Goal: Task Accomplishment & Management: Manage account settings

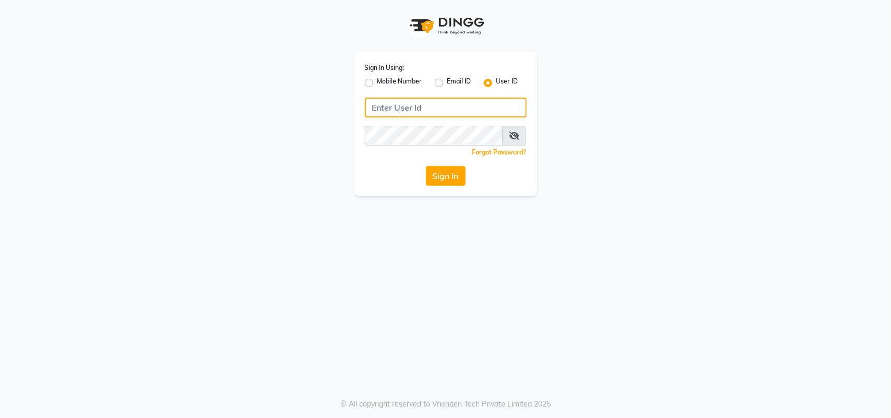
click at [435, 110] on input "Username" at bounding box center [446, 108] width 162 height 20
type input "ravi salon"
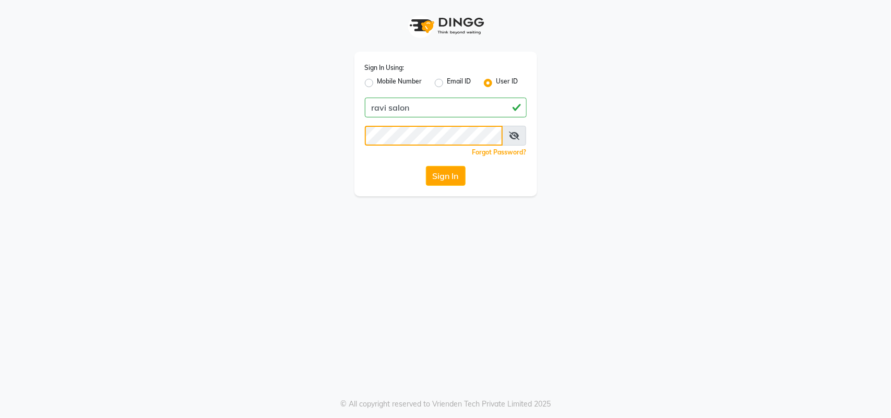
click at [426, 166] on button "Sign In" at bounding box center [446, 176] width 40 height 20
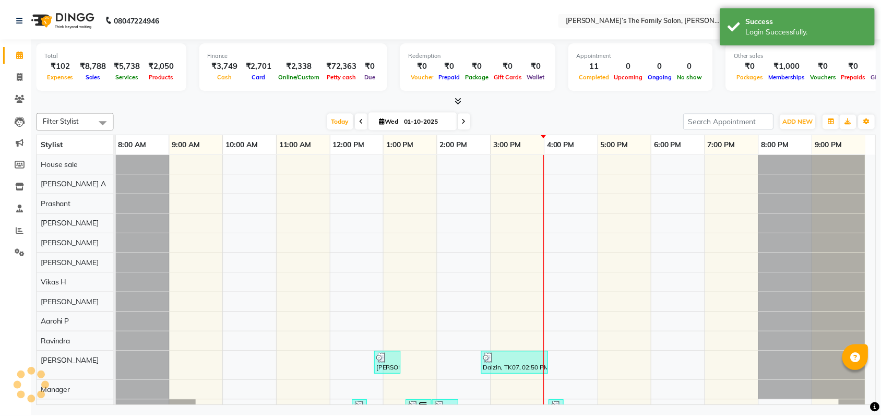
scroll to position [14, 0]
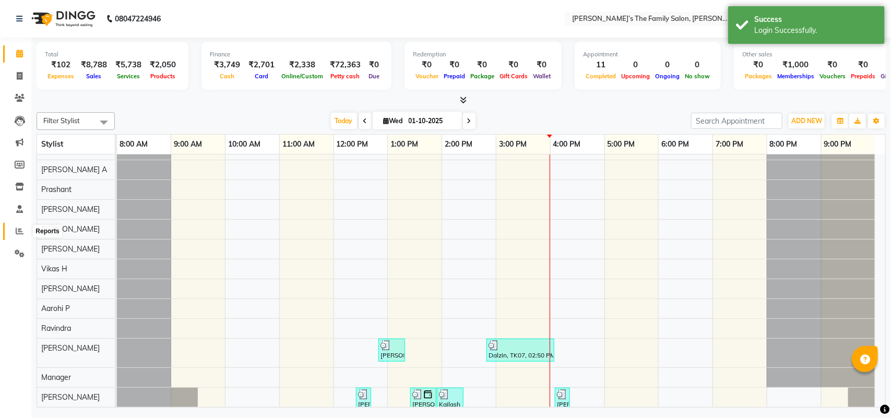
click at [19, 230] on icon at bounding box center [20, 231] width 8 height 8
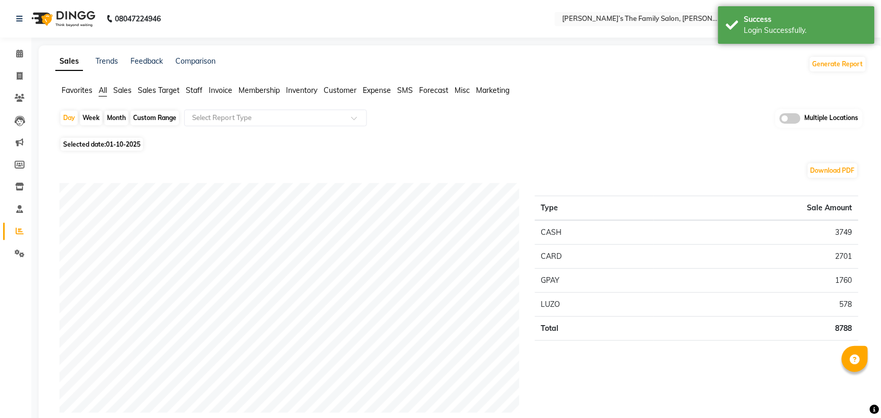
click at [218, 90] on span "Invoice" at bounding box center [220, 90] width 23 height 9
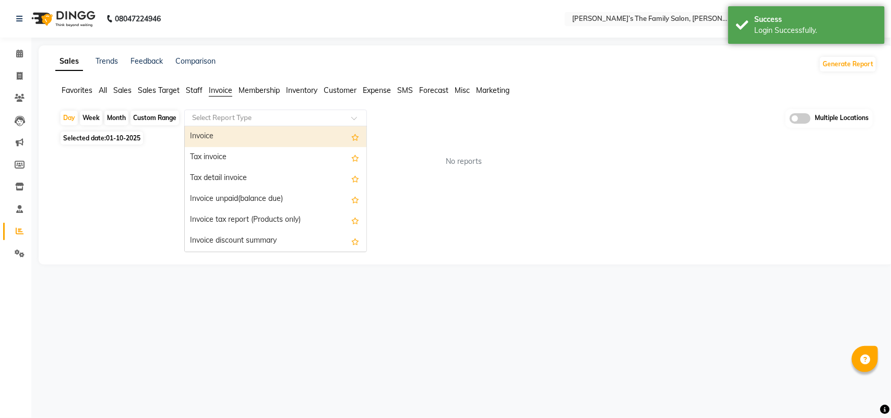
click at [230, 118] on input "text" at bounding box center [265, 118] width 150 height 10
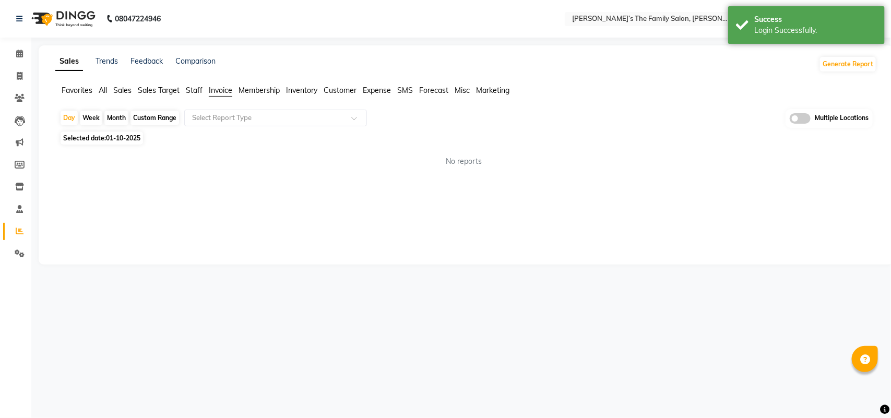
click at [188, 89] on span "Staff" at bounding box center [194, 90] width 17 height 9
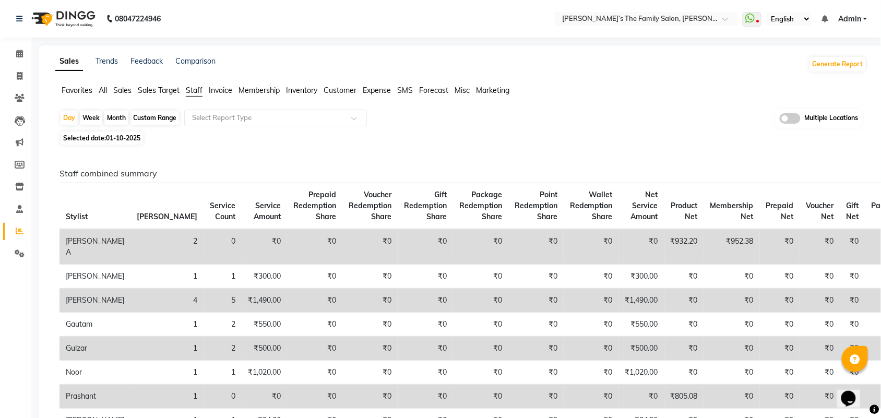
click at [144, 118] on div "Custom Range" at bounding box center [154, 118] width 49 height 15
select select "10"
select select "2025"
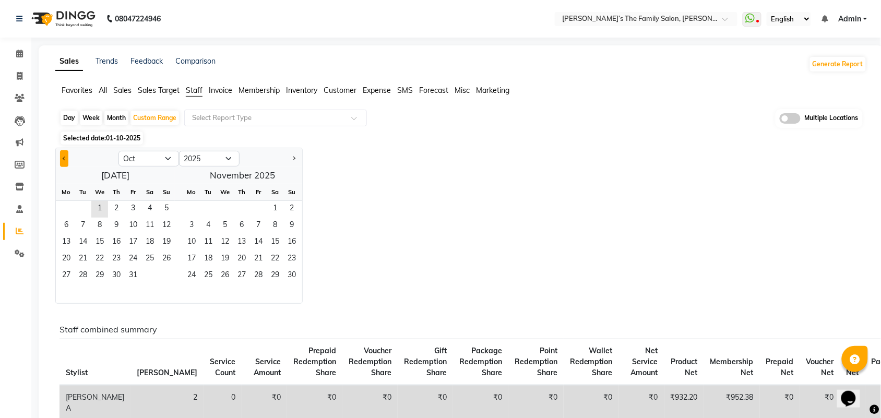
click at [65, 160] on span "Previous month" at bounding box center [65, 158] width 4 height 4
select select "9"
click at [84, 274] on span "30" at bounding box center [83, 276] width 17 height 17
click at [66, 272] on span "29" at bounding box center [66, 276] width 17 height 17
click at [71, 118] on div "Day" at bounding box center [69, 118] width 17 height 15
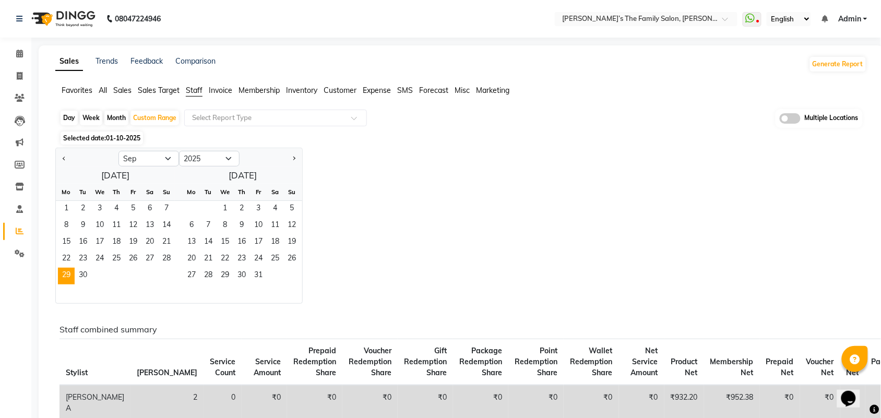
select select "9"
select select "2025"
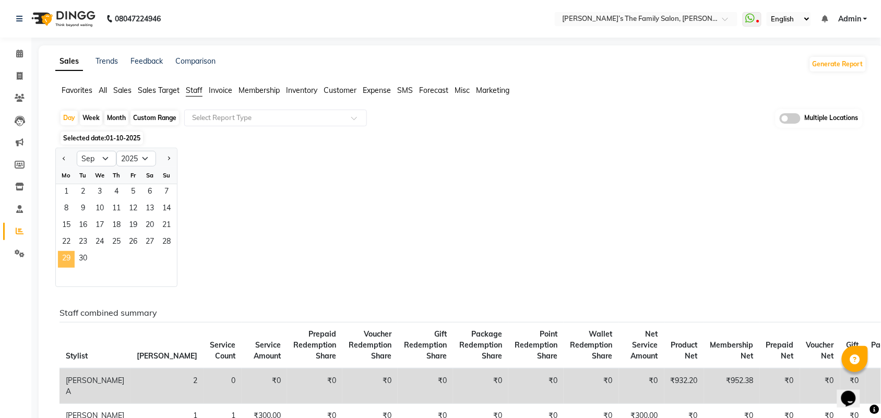
click at [64, 257] on span "29" at bounding box center [66, 259] width 17 height 17
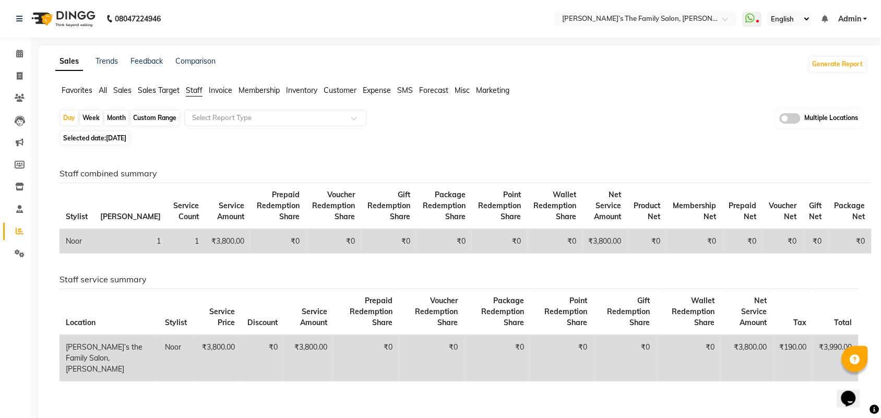
click at [305, 157] on div "Staff combined summary Stylist Bill Count Service Count Service Amount Prepaid …" at bounding box center [459, 311] width 816 height 326
click at [88, 141] on span "Selected date: 29-09-2025" at bounding box center [95, 138] width 68 height 13
select select "9"
select select "2025"
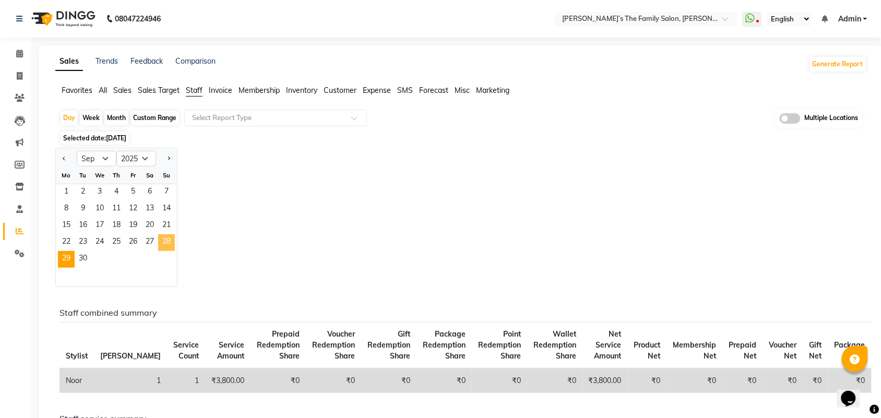
click at [173, 241] on span "28" at bounding box center [166, 242] width 17 height 17
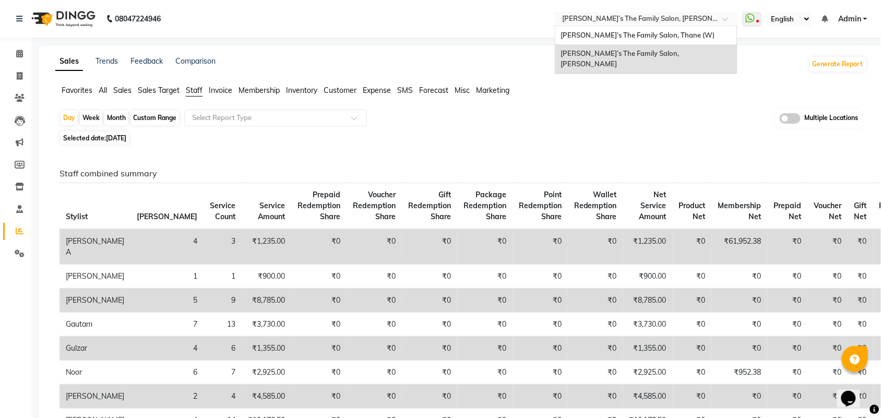
click at [682, 17] on input "text" at bounding box center [635, 20] width 151 height 10
click at [653, 34] on span "Ravi’s The Family Salon, Thane (W)" at bounding box center [638, 35] width 154 height 8
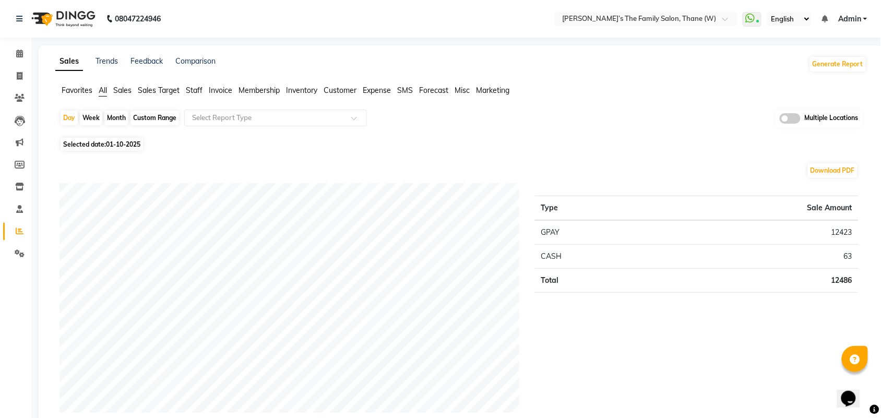
click at [195, 87] on span "Staff" at bounding box center [194, 90] width 17 height 9
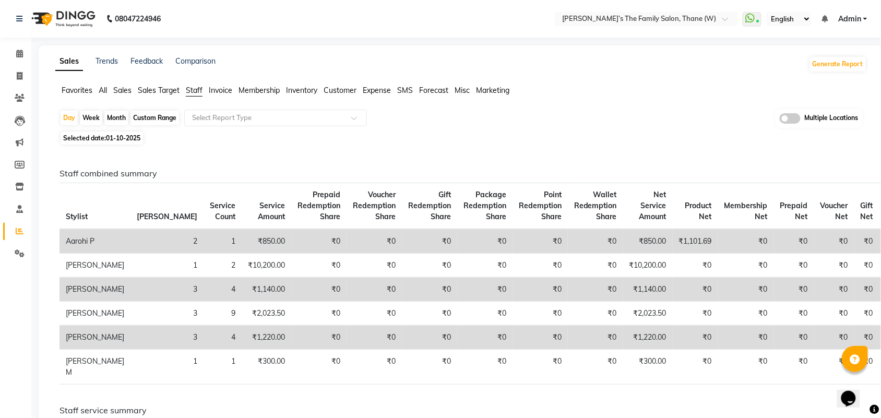
click at [115, 134] on span "Selected date: 01-10-2025" at bounding box center [102, 138] width 82 height 13
select select "10"
select select "2025"
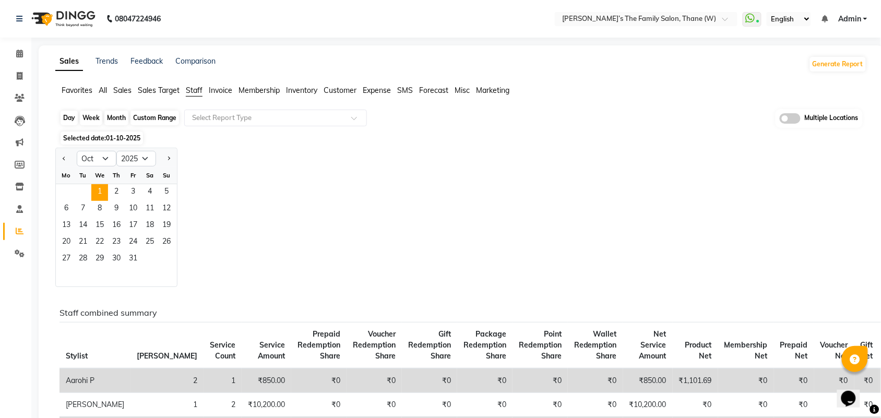
click at [66, 119] on div "Day" at bounding box center [69, 118] width 17 height 15
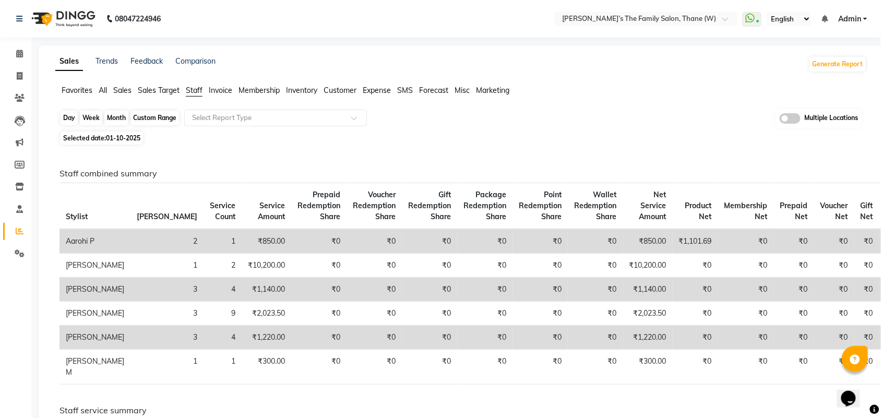
click at [72, 119] on div "Day" at bounding box center [69, 118] width 17 height 15
select select "10"
select select "2025"
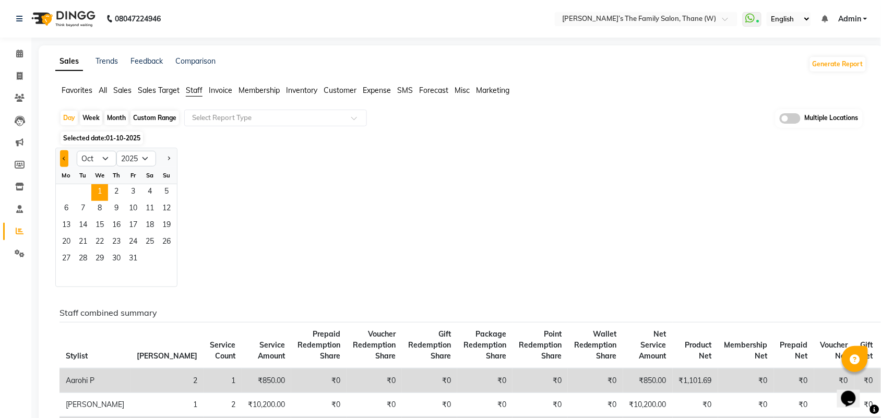
click at [64, 160] on span "Previous month" at bounding box center [65, 158] width 4 height 4
select select "9"
click at [69, 256] on span "29" at bounding box center [66, 259] width 17 height 17
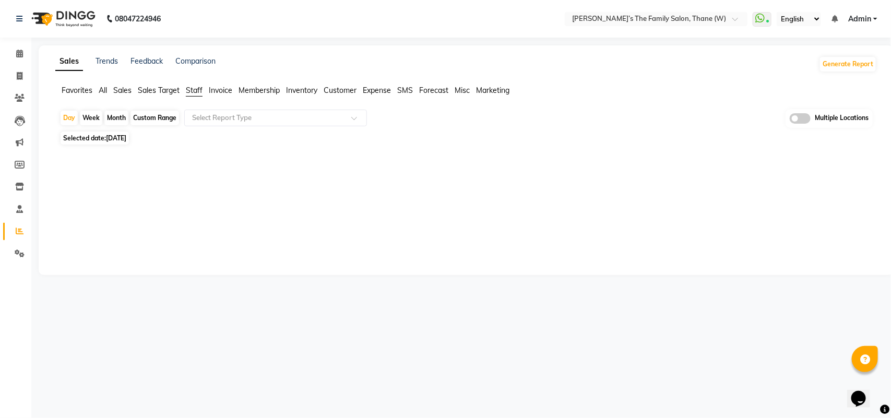
click at [553, 140] on div "Selected date: 29-09-2025" at bounding box center [467, 138] width 817 height 11
click at [87, 142] on span "Selected date: 29-09-2025" at bounding box center [95, 138] width 68 height 13
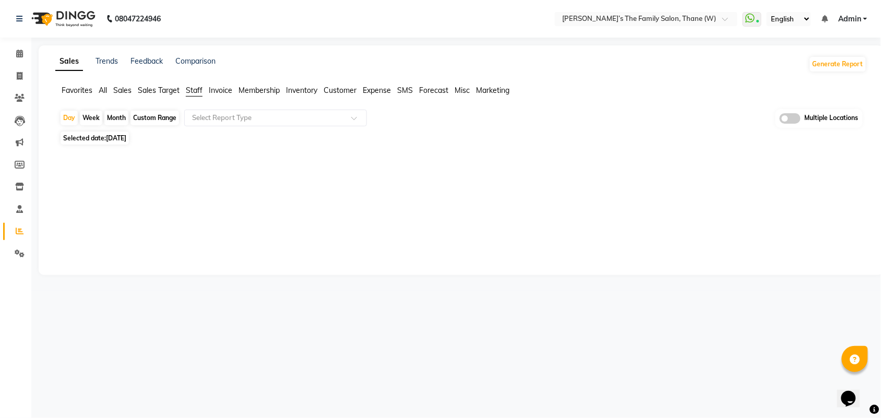
select select "9"
select select "2025"
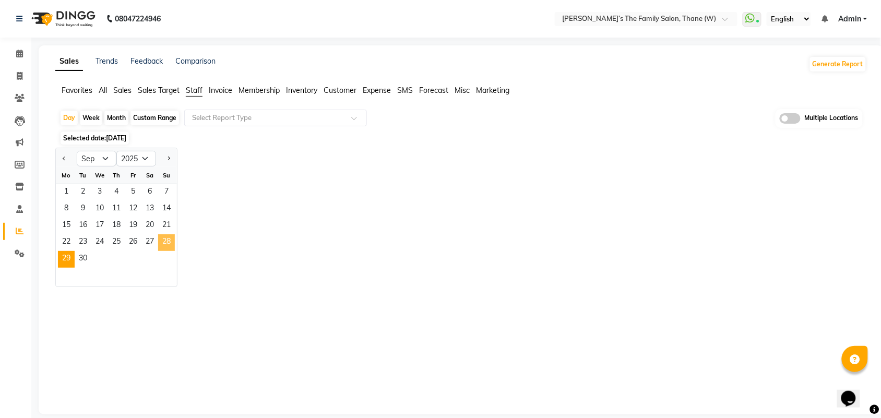
click at [166, 245] on span "28" at bounding box center [166, 242] width 17 height 17
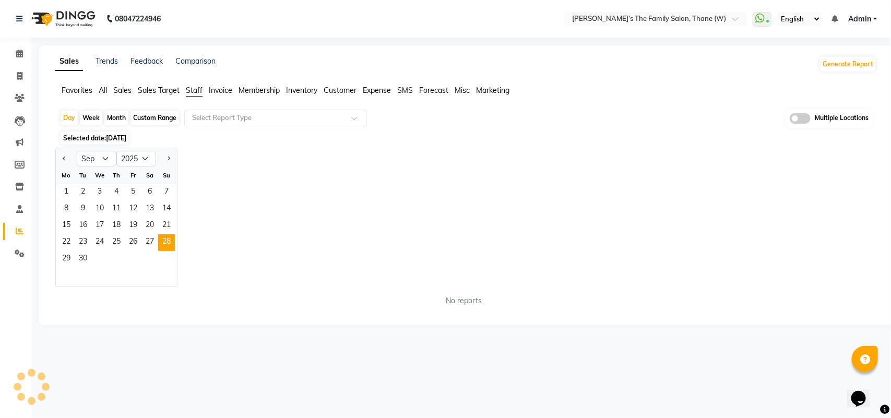
click at [502, 132] on div "Day Week Month Custom Range Select Report Type Multiple Locations Selected date…" at bounding box center [465, 212] width 821 height 206
click at [194, 92] on span "Staff" at bounding box center [194, 90] width 17 height 9
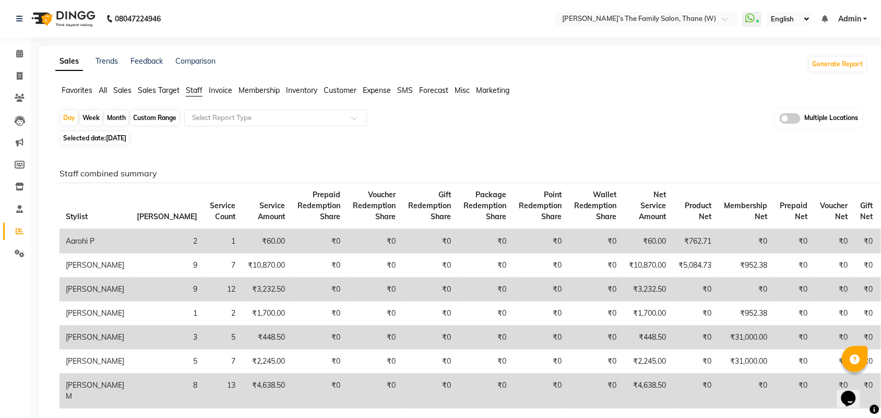
click at [121, 141] on span "[DATE]" at bounding box center [116, 138] width 20 height 8
select select "9"
select select "2025"
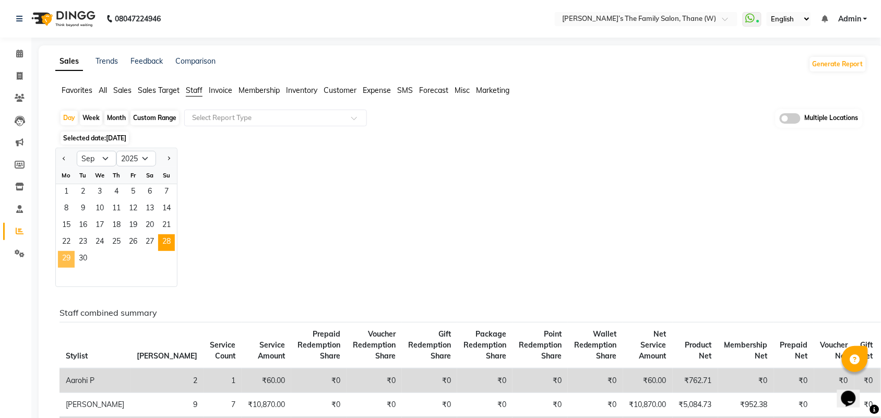
click at [61, 256] on span "29" at bounding box center [66, 259] width 17 height 17
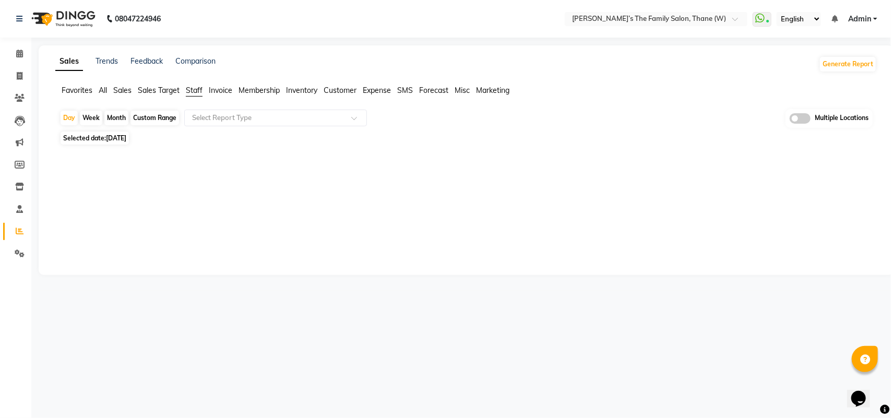
click at [526, 144] on div "Selected date: 29-09-2025" at bounding box center [467, 138] width 817 height 11
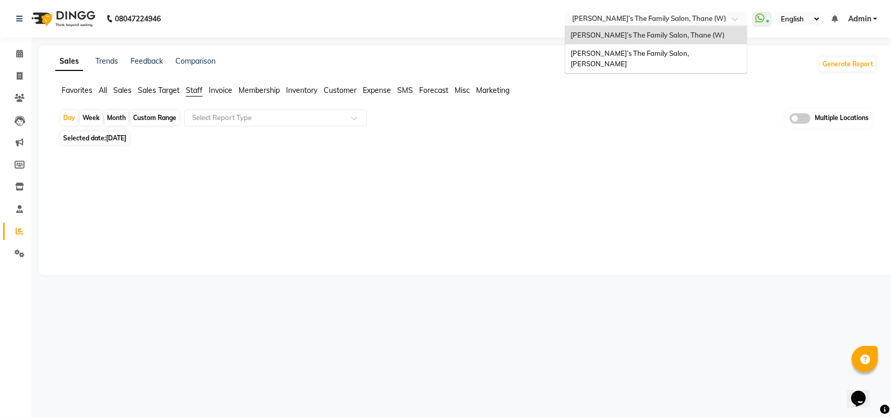
click at [672, 22] on input "text" at bounding box center [645, 20] width 151 height 10
click at [643, 124] on div "Day Week Month Custom Range Select Report Type Multiple Locations" at bounding box center [465, 118] width 813 height 19
click at [637, 22] on input "text" at bounding box center [645, 20] width 151 height 10
click at [637, 57] on span "[PERSON_NAME]’s The Family Salon, [PERSON_NAME]" at bounding box center [630, 58] width 120 height 19
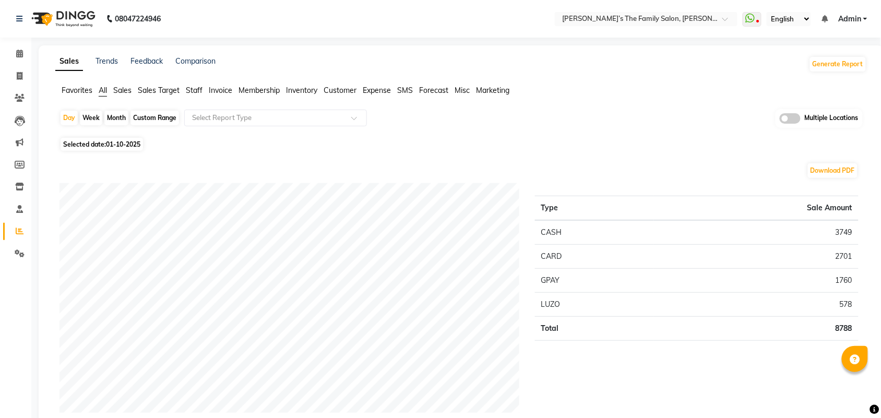
click at [195, 90] on span "Staff" at bounding box center [194, 90] width 17 height 9
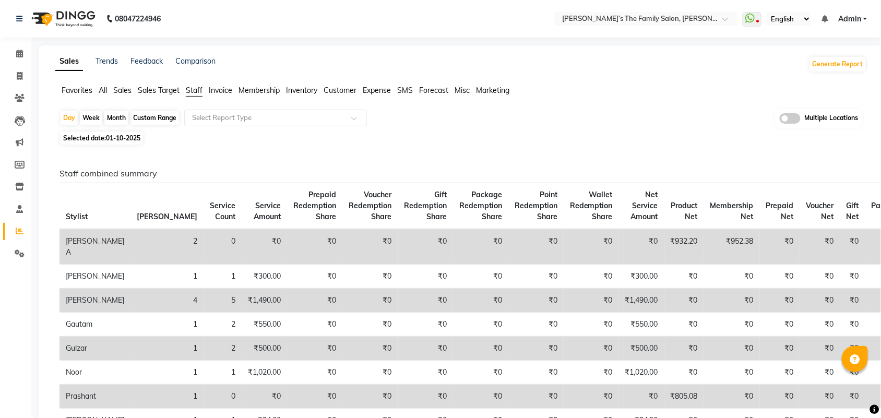
click at [116, 137] on span "01-10-2025" at bounding box center [123, 138] width 34 height 8
select select "10"
select select "2025"
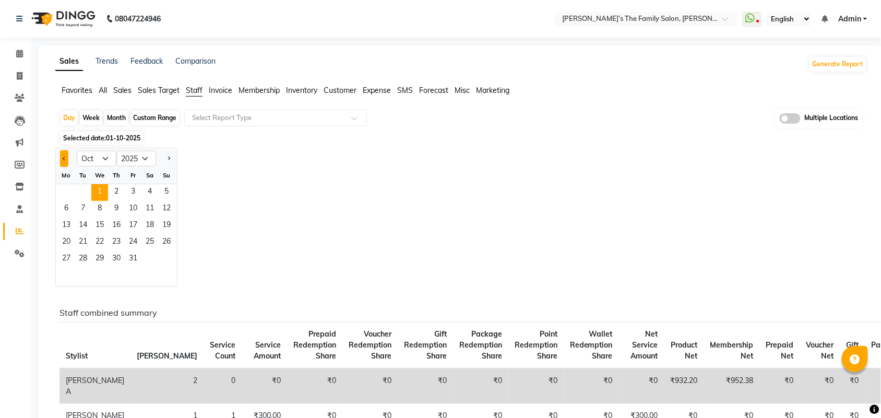
click at [64, 160] on span "Previous month" at bounding box center [65, 158] width 4 height 4
select select "9"
click at [70, 254] on span "29" at bounding box center [66, 259] width 17 height 17
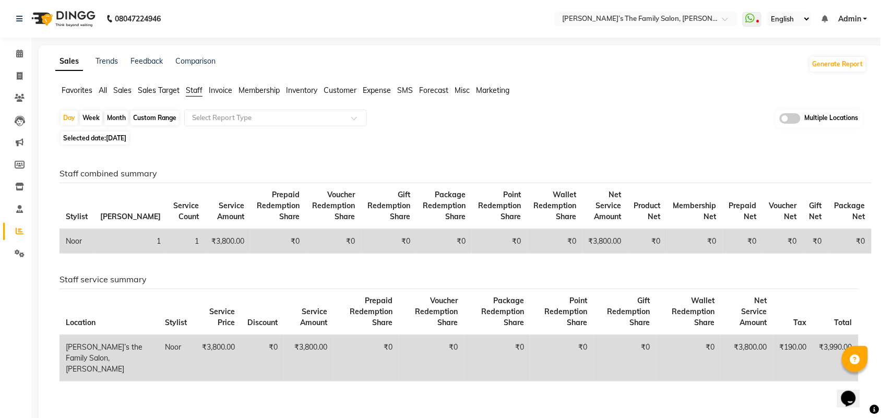
click at [548, 137] on div "Selected date: [DATE]" at bounding box center [462, 138] width 807 height 11
click at [98, 132] on span "Selected date: [DATE]" at bounding box center [95, 138] width 68 height 13
select select "9"
select select "2025"
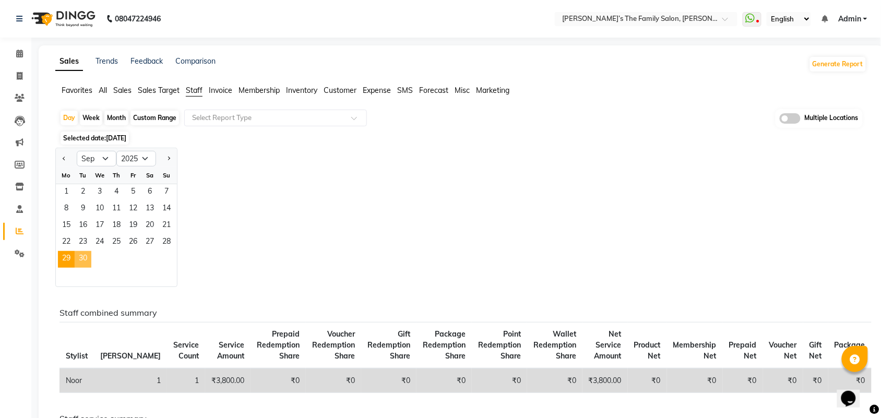
click at [85, 252] on span "30" at bounding box center [83, 259] width 17 height 17
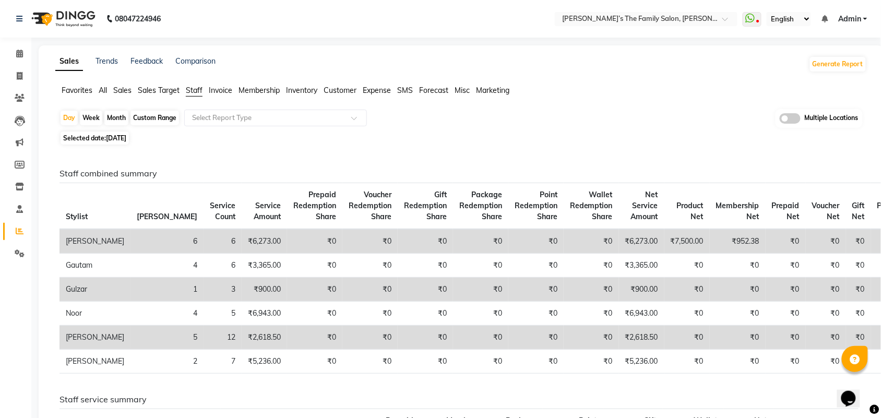
click at [448, 127] on div "Day Week Month Custom Range Select Report Type Multiple Locations" at bounding box center [460, 118] width 803 height 19
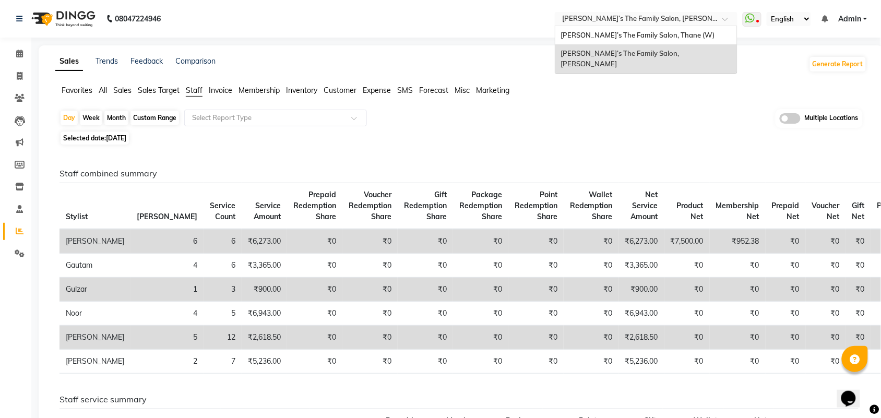
click at [645, 15] on input "text" at bounding box center [635, 20] width 151 height 10
click at [648, 50] on span "[PERSON_NAME]’s The Family Salon, [PERSON_NAME]" at bounding box center [621, 58] width 120 height 19
click at [645, 17] on input "text" at bounding box center [635, 20] width 151 height 10
click at [646, 39] on span "[PERSON_NAME]’s The Family Salon, Thane (W)" at bounding box center [638, 35] width 154 height 8
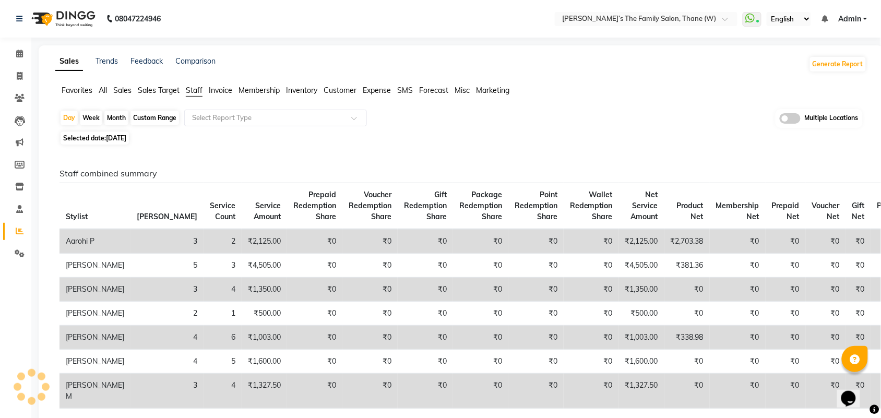
click at [109, 141] on span "30-09-2025" at bounding box center [116, 138] width 20 height 8
select select "9"
select select "2025"
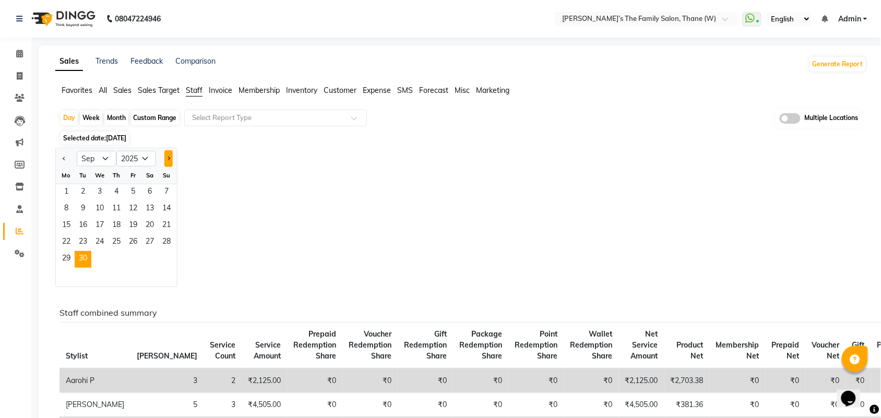
click at [168, 155] on button "Next month" at bounding box center [168, 158] width 8 height 17
select select "10"
click at [103, 188] on span "1" at bounding box center [99, 192] width 17 height 17
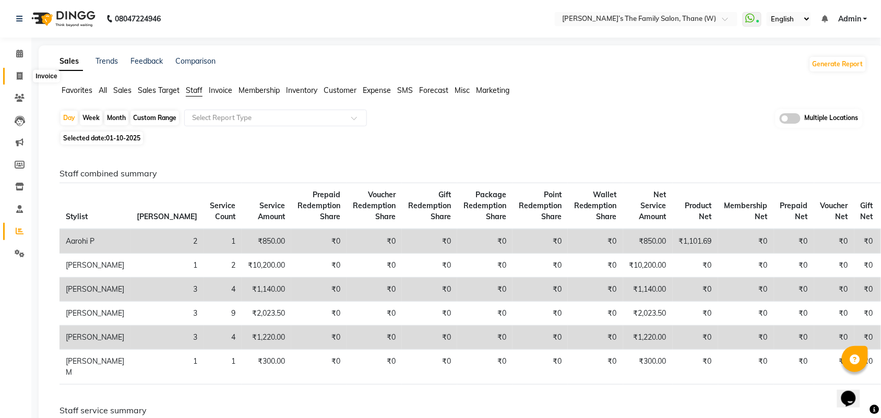
click at [23, 77] on span at bounding box center [19, 76] width 18 height 12
select select "service"
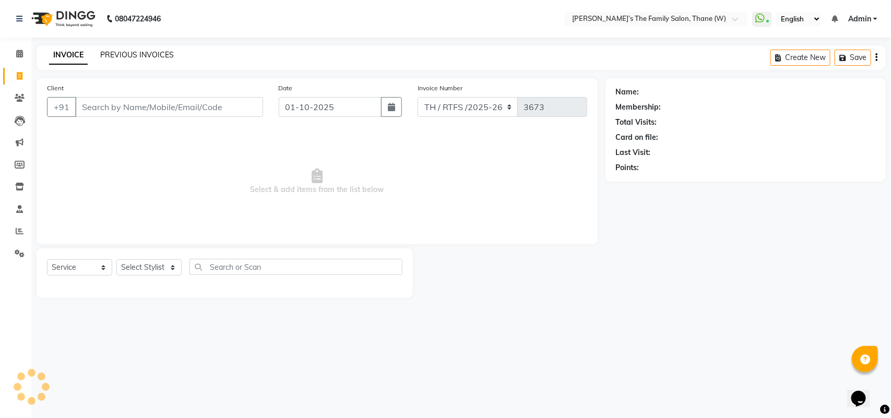
click at [130, 52] on link "PREVIOUS INVOICES" at bounding box center [137, 54] width 74 height 9
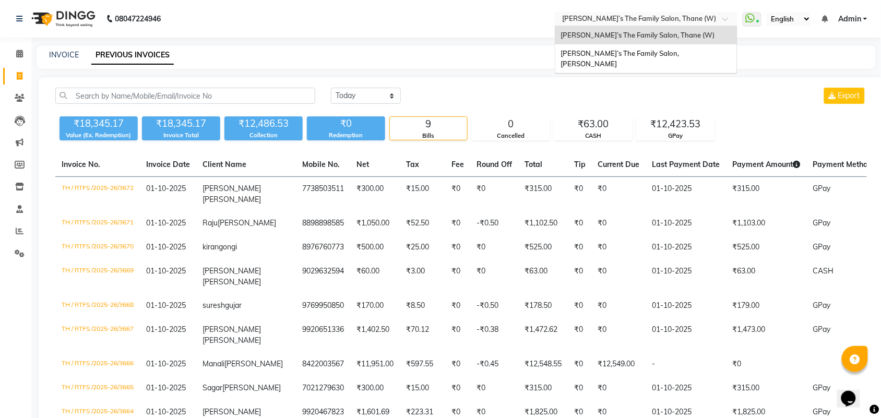
click at [650, 21] on input "text" at bounding box center [635, 20] width 151 height 10
click at [641, 55] on span "[PERSON_NAME]’s The Family Salon, [PERSON_NAME]" at bounding box center [621, 58] width 120 height 19
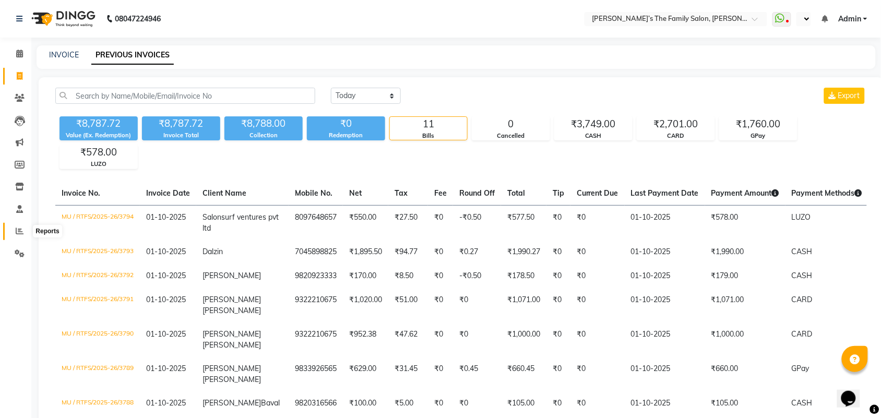
click at [19, 236] on span at bounding box center [19, 231] width 18 height 12
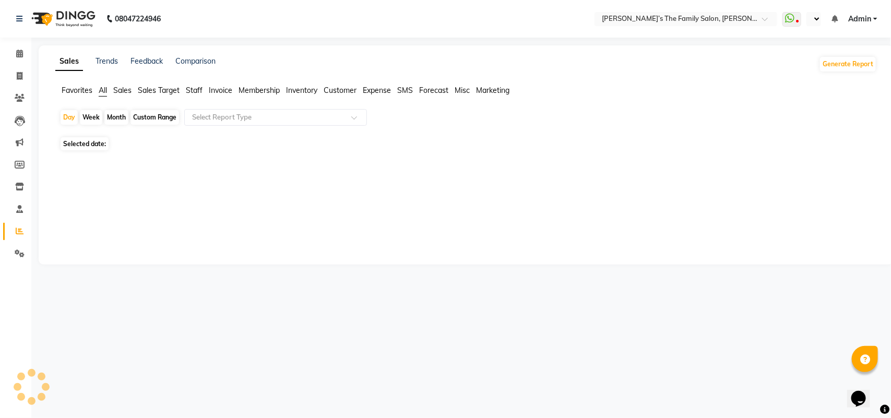
click at [220, 85] on li "Invoice" at bounding box center [220, 90] width 23 height 11
click at [225, 114] on input "text" at bounding box center [265, 117] width 150 height 10
click at [158, 166] on div "No reports" at bounding box center [463, 161] width 809 height 11
click at [140, 116] on div "Custom Range" at bounding box center [154, 118] width 49 height 15
select select "10"
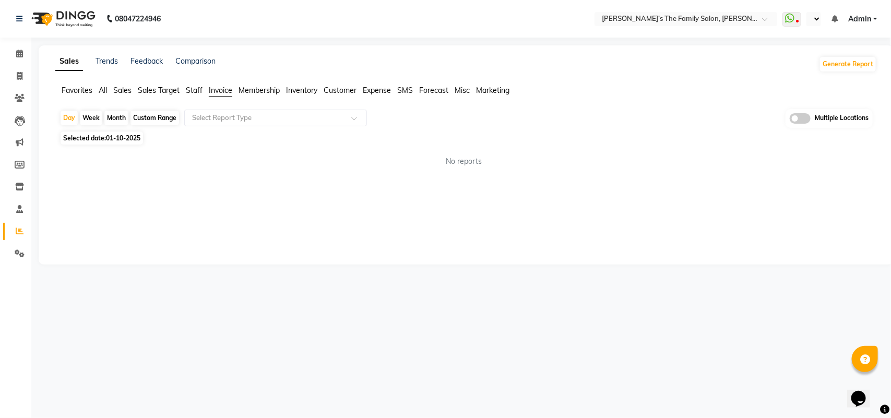
select select "2025"
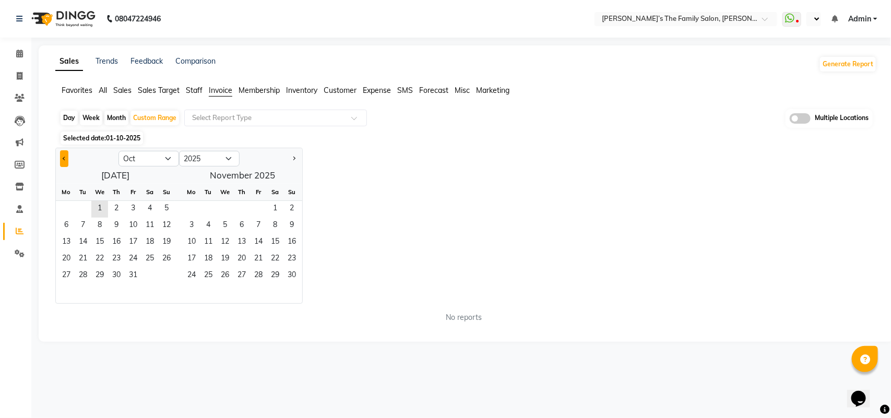
click at [68, 163] on button "Previous month" at bounding box center [64, 158] width 8 height 17
select select "9"
click at [170, 257] on span "28" at bounding box center [166, 259] width 17 height 17
click at [81, 273] on span "30" at bounding box center [83, 276] width 17 height 17
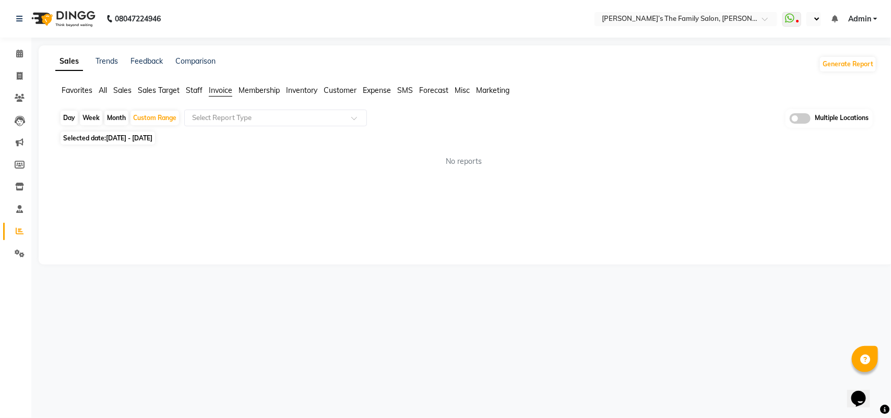
click at [807, 118] on span at bounding box center [800, 118] width 21 height 10
click at [790, 120] on input "checkbox" at bounding box center [790, 120] width 0 height 0
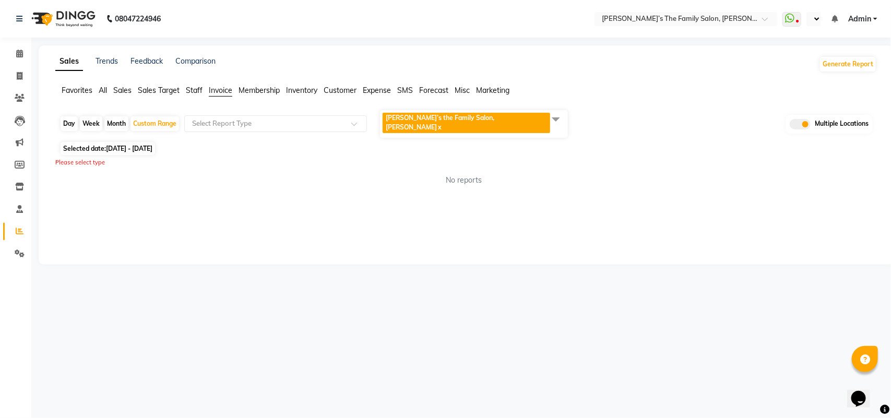
click at [515, 117] on span "[PERSON_NAME]’s the Family Salon, Mulund x" at bounding box center [474, 124] width 188 height 28
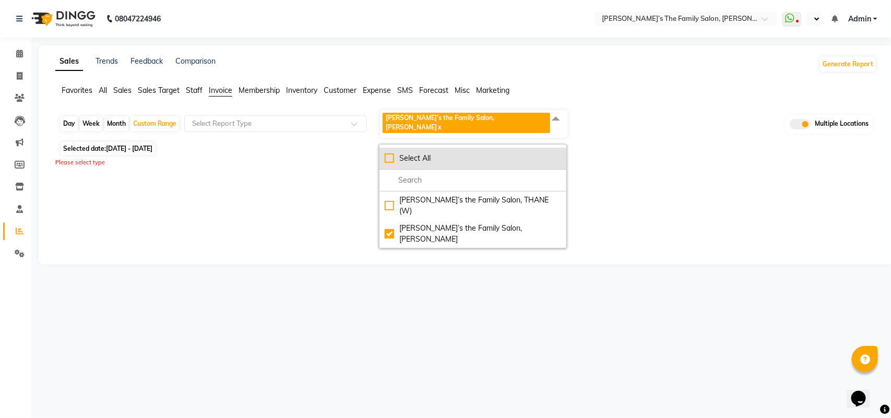
click at [459, 153] on div "Select All" at bounding box center [473, 158] width 176 height 11
checkbox input "true"
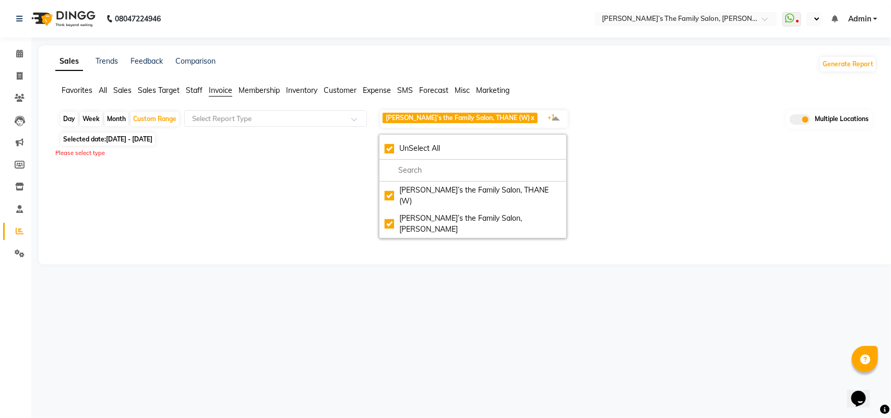
click at [668, 147] on div "Day Week Month Custom Range Select Report Type [PERSON_NAME]’s the Family Salon…" at bounding box center [465, 147] width 821 height 76
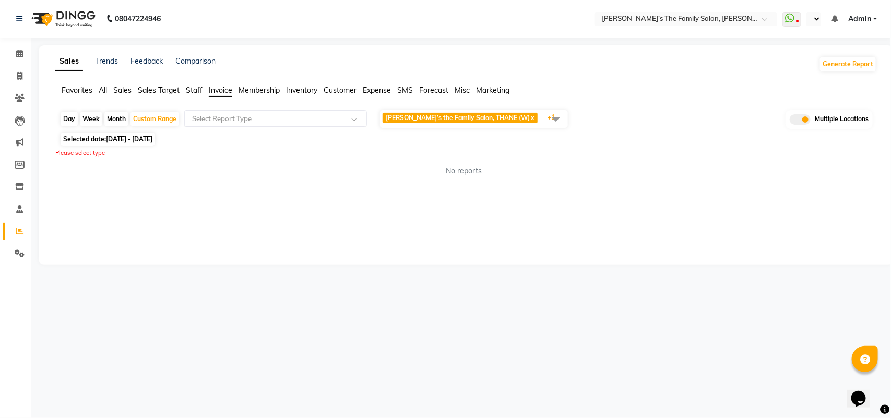
click at [252, 124] on input "text" at bounding box center [265, 118] width 150 height 10
click at [223, 84] on div "Sales Trends Feedback Comparison Generate Report Favorites All Sales Sales Targ…" at bounding box center [466, 154] width 855 height 219
click at [183, 160] on div "No reports" at bounding box center [464, 171] width 826 height 28
click at [145, 137] on span "[DATE] - [DATE]" at bounding box center [129, 139] width 46 height 8
select select "9"
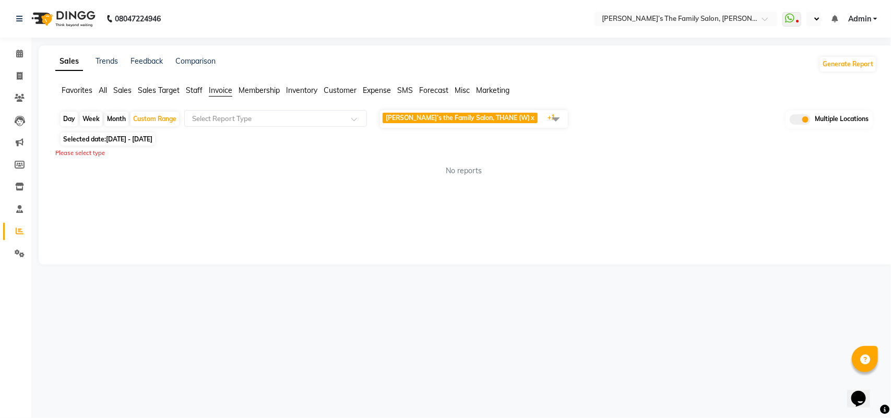
select select "2025"
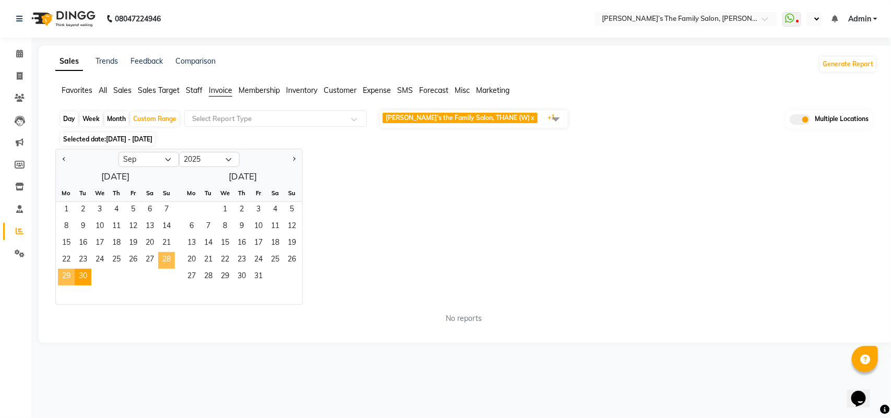
click at [164, 260] on span "28" at bounding box center [166, 260] width 17 height 17
click at [78, 278] on span "30" at bounding box center [83, 277] width 17 height 17
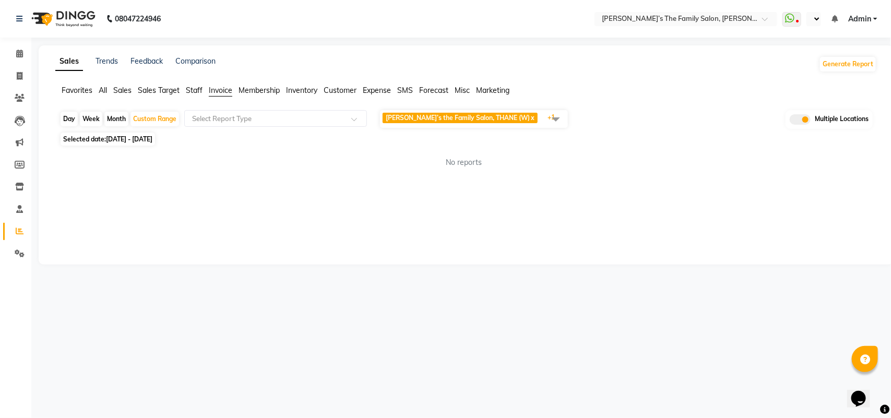
drag, startPoint x: 256, startPoint y: 176, endPoint x: 261, endPoint y: 140, distance: 36.3
click at [256, 174] on div "No reports" at bounding box center [464, 163] width 826 height 28
click at [195, 88] on span "Staff" at bounding box center [194, 90] width 17 height 9
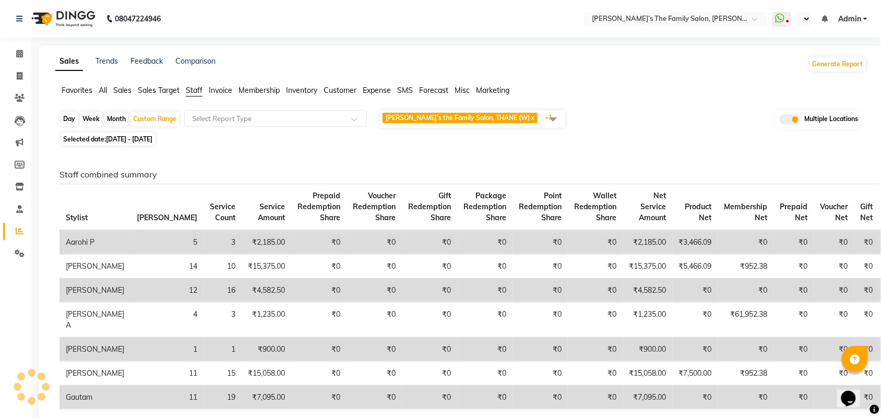
click at [217, 89] on span "Invoice" at bounding box center [220, 90] width 23 height 9
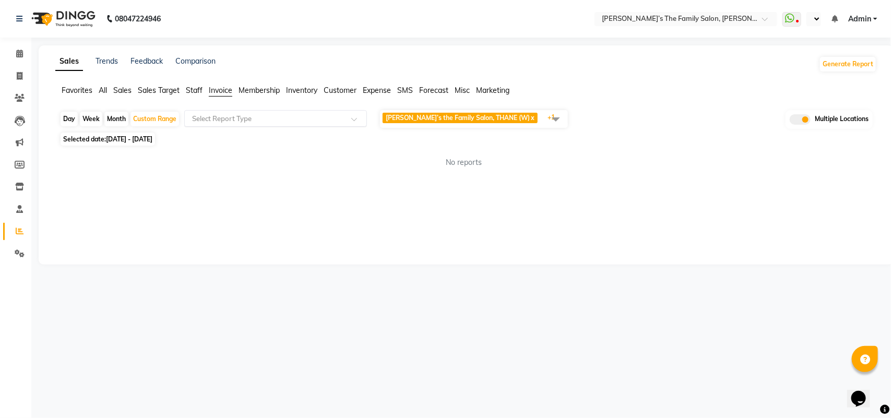
click at [235, 123] on input "text" at bounding box center [265, 118] width 150 height 10
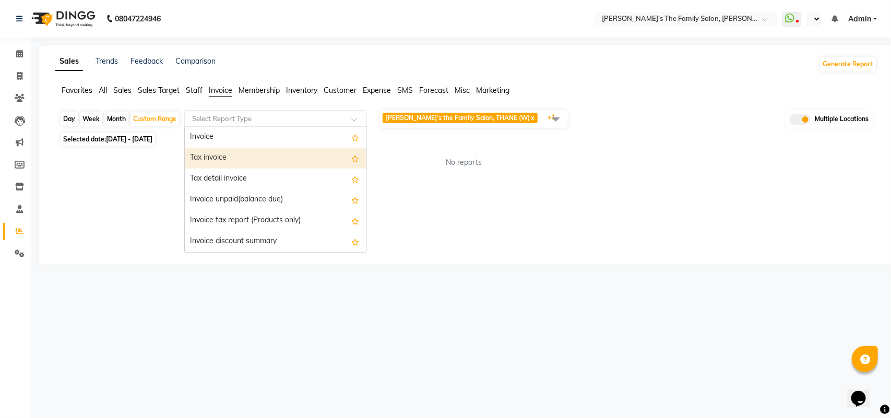
click at [235, 154] on div "Tax invoice" at bounding box center [276, 158] width 182 height 21
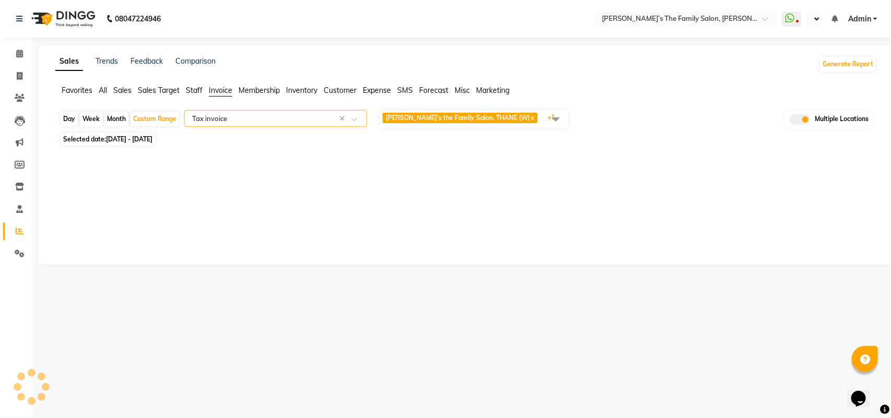
select select "full_report"
select select "csv"
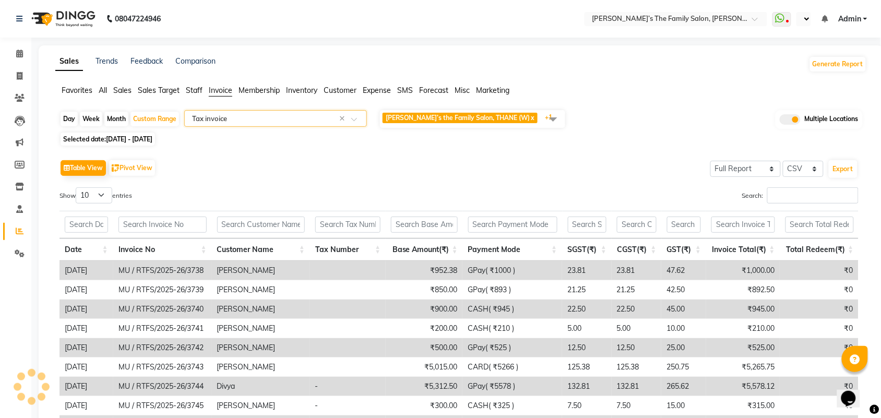
click at [231, 122] on input "text" at bounding box center [265, 118] width 150 height 10
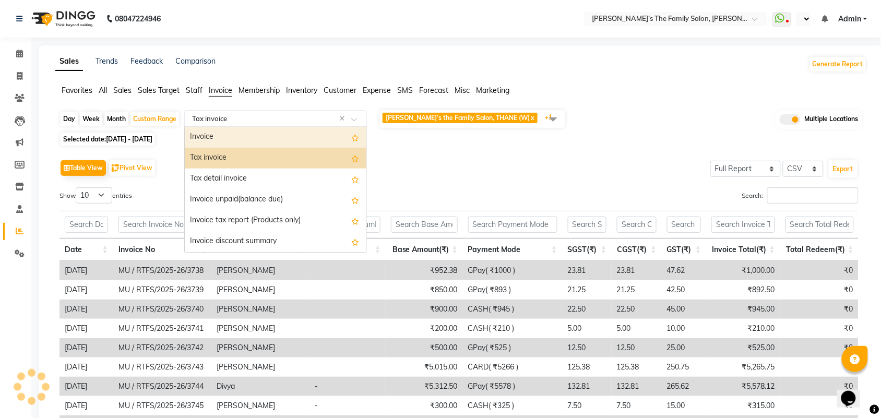
click at [224, 142] on div "Invoice" at bounding box center [276, 137] width 182 height 21
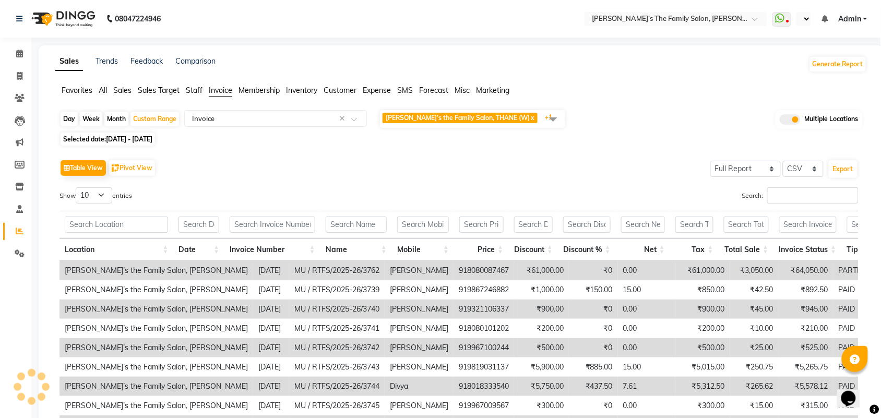
click at [531, 121] on span "[PERSON_NAME]’s the Family Salon, THANE (W) x [PERSON_NAME]’s the Family Salon,…" at bounding box center [472, 119] width 185 height 18
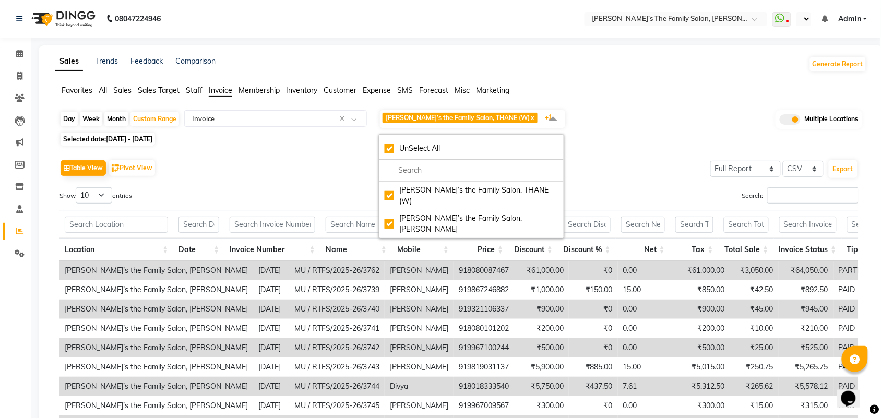
click at [598, 158] on div "Table View Pivot View Select Full Report Filtered Report Select CSV PDF Export" at bounding box center [458, 168] width 799 height 22
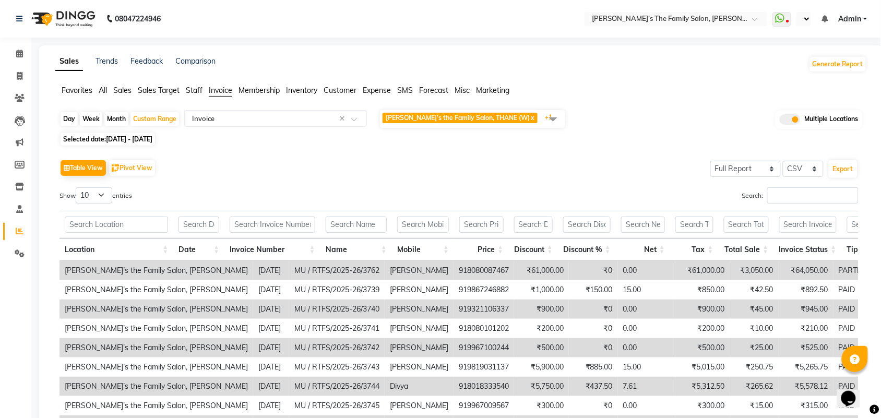
click at [137, 141] on span "[DATE] - [DATE]" at bounding box center [129, 139] width 46 height 8
select select "9"
select select "2025"
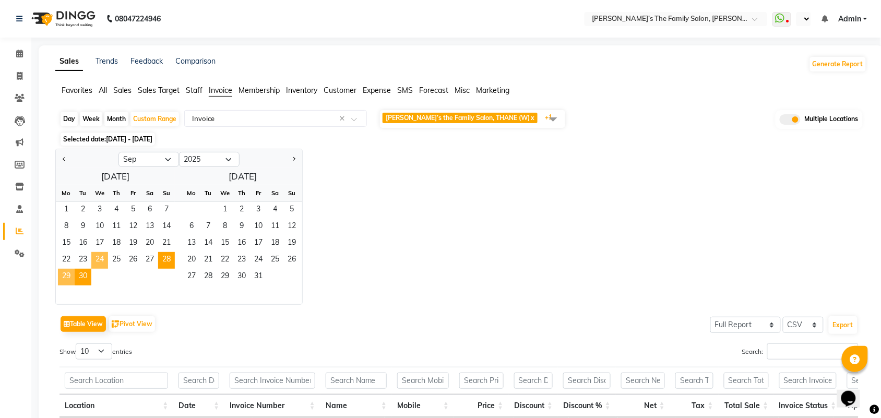
click at [103, 258] on span "24" at bounding box center [99, 260] width 17 height 17
click at [149, 257] on span "27" at bounding box center [149, 260] width 17 height 17
click at [446, 173] on div "Jan Feb Mar Apr May Jun [DATE] Aug Sep Oct Nov [DATE] 2016 2017 2018 2019 2020 …" at bounding box center [461, 227] width 812 height 156
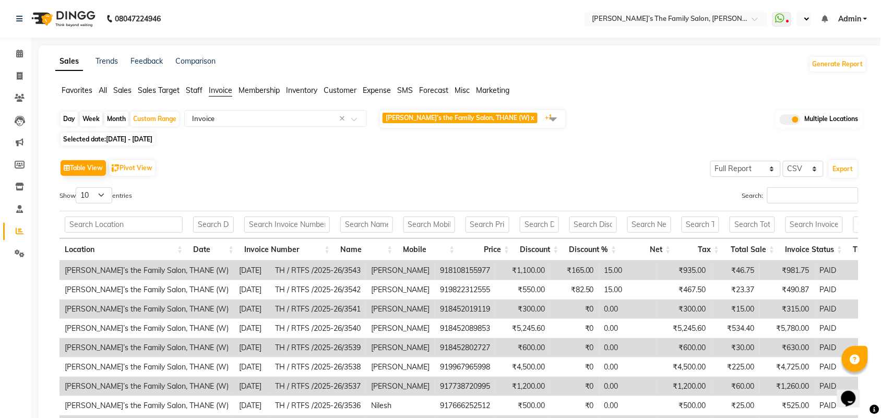
click at [447, 173] on div "Table View Pivot View Select Full Report Filtered Report Select CSV PDF Export" at bounding box center [458, 168] width 799 height 22
click at [152, 139] on span "[DATE] - [DATE]" at bounding box center [129, 139] width 46 height 8
select select "9"
select select "2025"
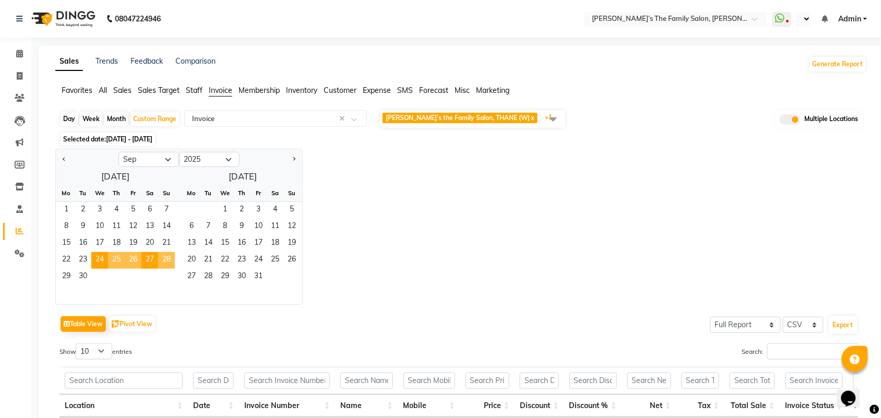
click at [168, 260] on span "28" at bounding box center [166, 260] width 17 height 17
click at [86, 274] on span "30" at bounding box center [83, 277] width 17 height 17
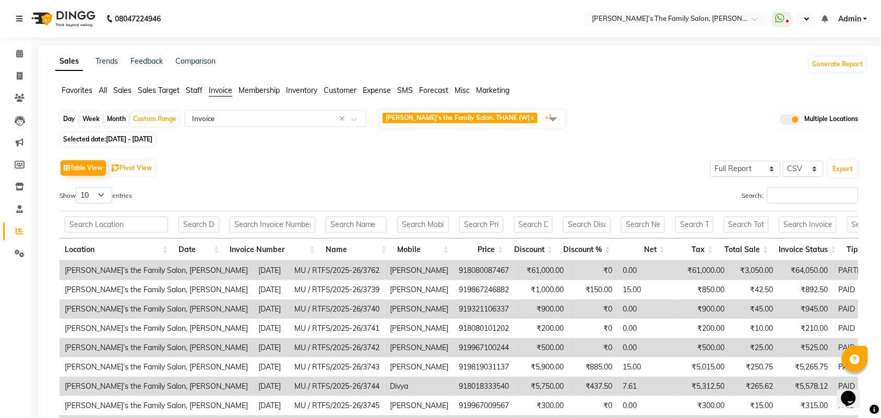
click at [430, 158] on div "Table View Pivot View Select Full Report Filtered Report Select CSV PDF Export" at bounding box center [458, 168] width 799 height 22
click at [304, 121] on input "text" at bounding box center [265, 118] width 150 height 10
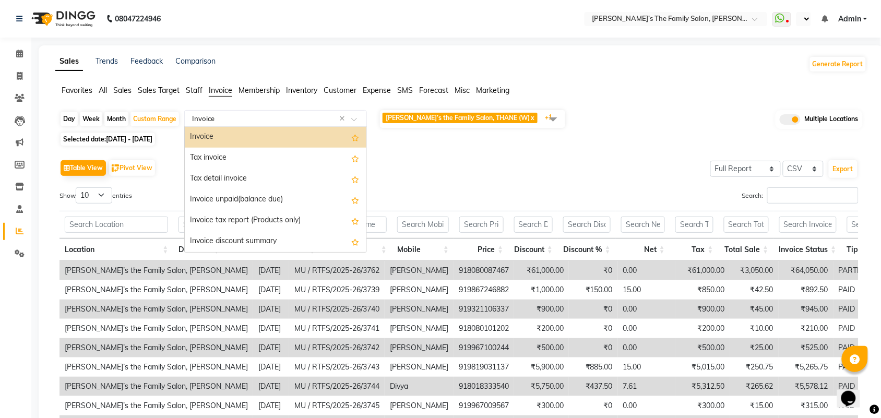
click at [296, 139] on div "Invoice" at bounding box center [276, 137] width 182 height 21
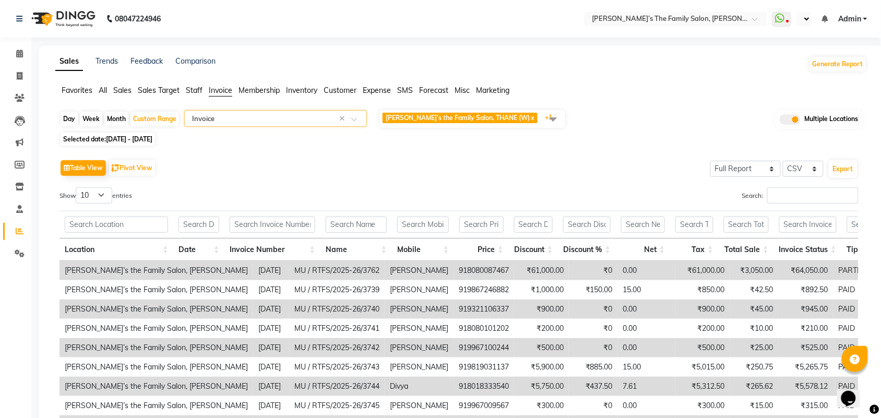
click at [525, 163] on div "Table View Pivot View Select Full Report Filtered Report Select CSV PDF Export" at bounding box center [458, 168] width 799 height 22
click at [520, 118] on span "[PERSON_NAME]’s the Family Salon, THANE (W) x [PERSON_NAME]’s the Family Salon,…" at bounding box center [472, 119] width 185 height 18
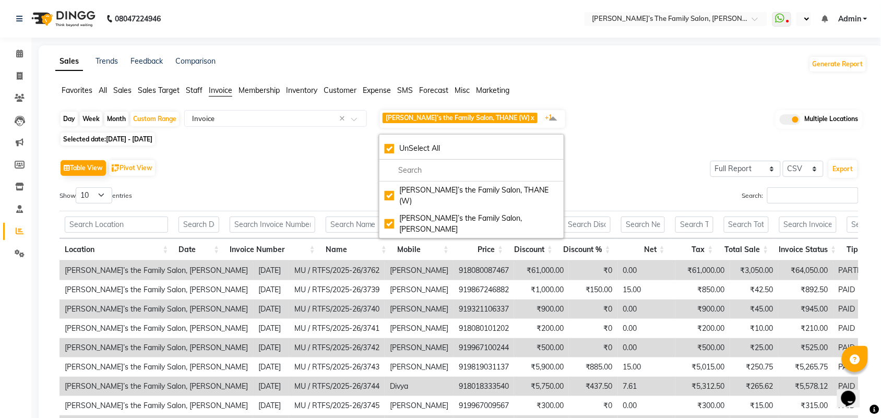
click at [621, 154] on div "Table View Pivot View Select Full Report Filtered Report Select CSV PDF Export …" at bounding box center [459, 328] width 816 height 358
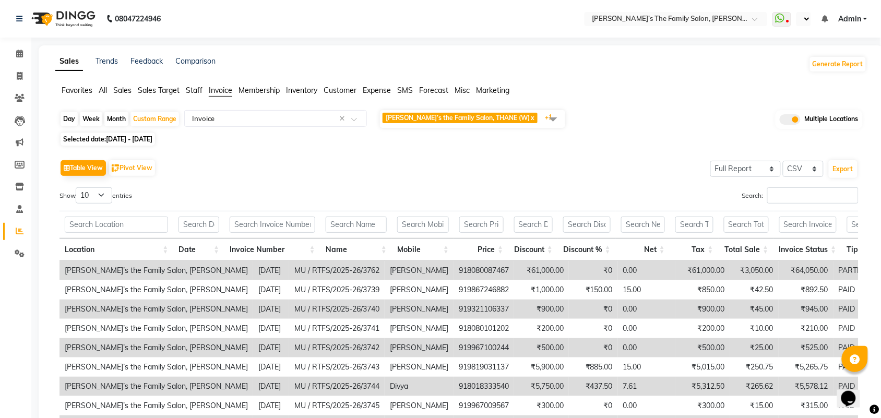
click at [856, 12] on ul "WhatsApp Status ✕ Status: Disconnected Most Recent Message: [DATE] 02:14 PM Rec…" at bounding box center [822, 19] width 100 height 14
click at [854, 18] on span "Admin" at bounding box center [849, 19] width 23 height 11
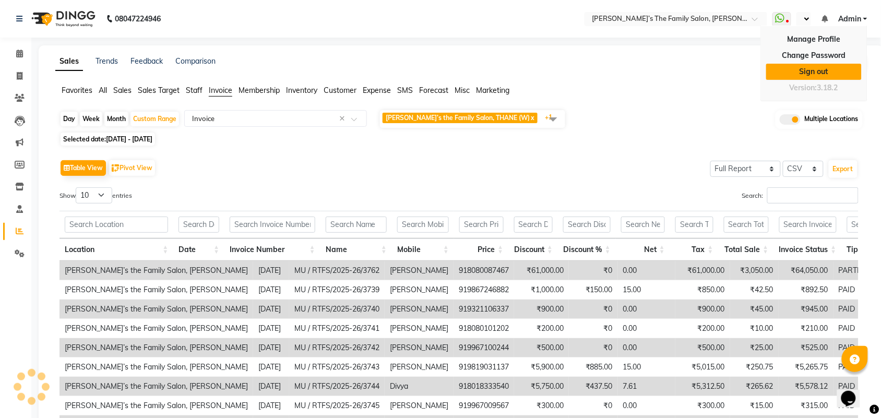
click at [817, 72] on link "Sign out" at bounding box center [814, 72] width 96 height 16
